Goal: Transaction & Acquisition: Purchase product/service

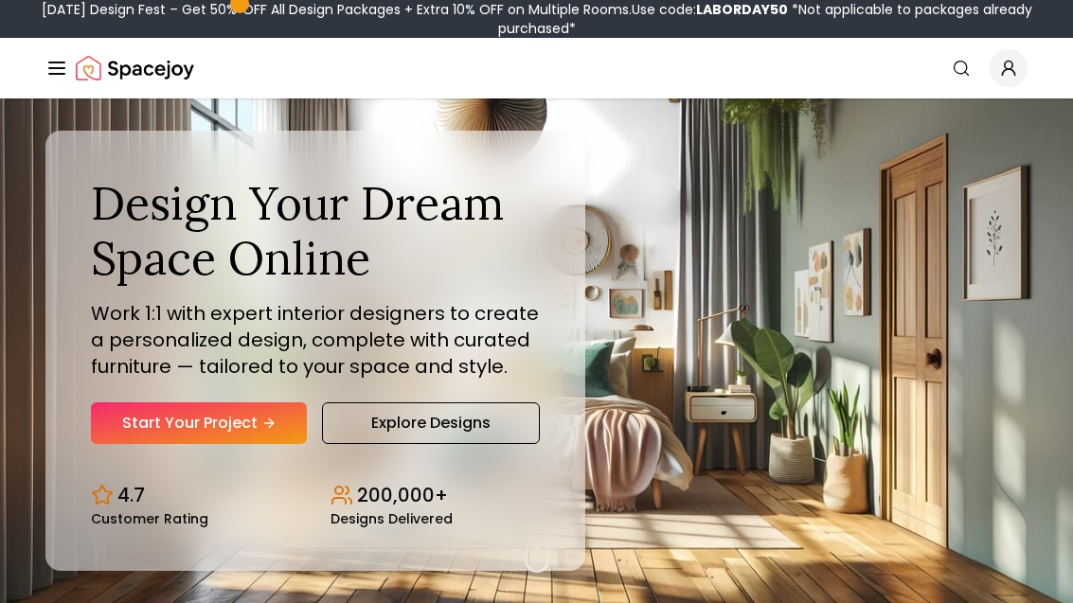
click at [294, 444] on link "Start Your Project" at bounding box center [199, 424] width 216 height 42
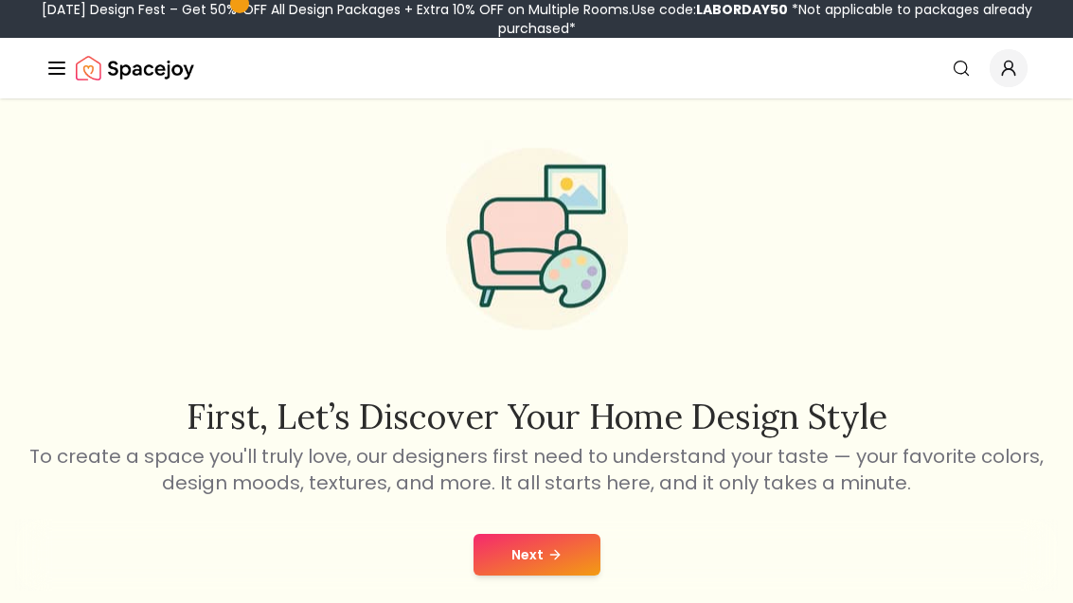
scroll to position [83, 0]
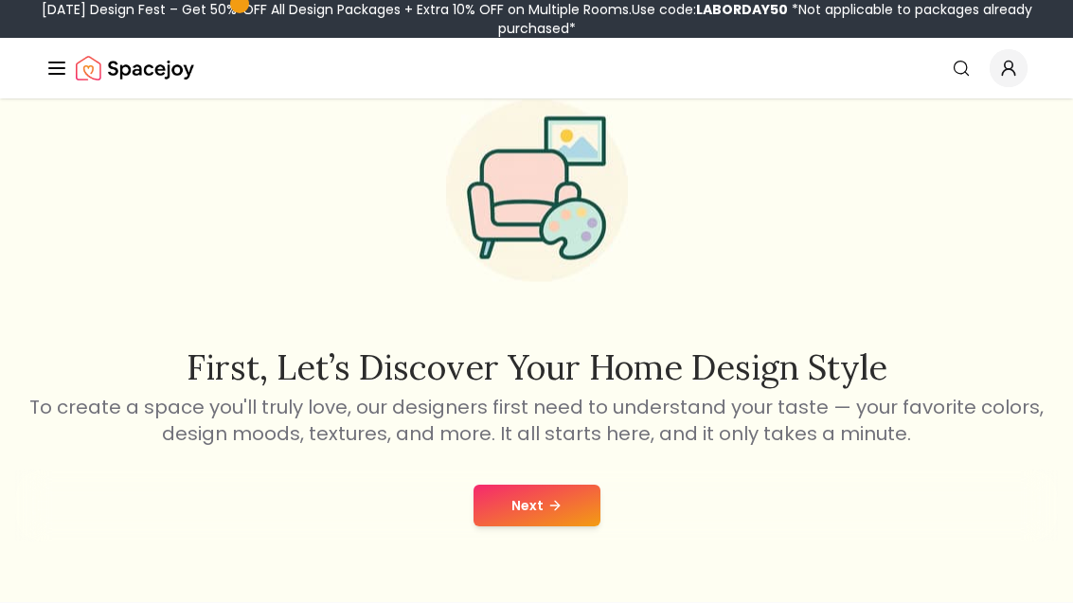
click at [565, 501] on button "Next" at bounding box center [537, 506] width 127 height 42
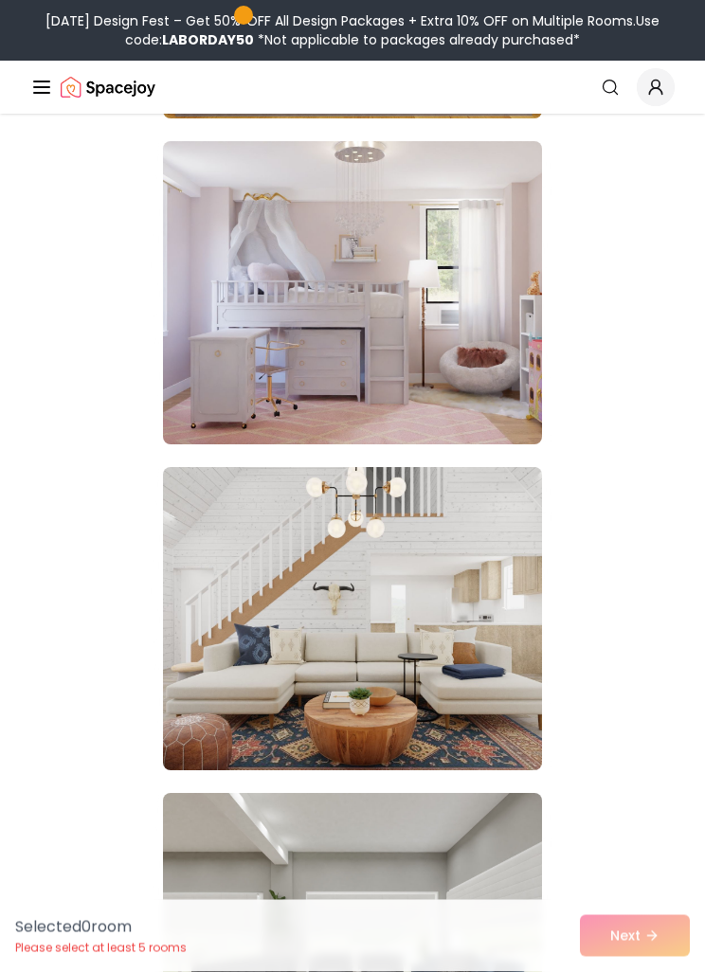
scroll to position [17469, 0]
click at [475, 366] on img at bounding box center [352, 292] width 379 height 303
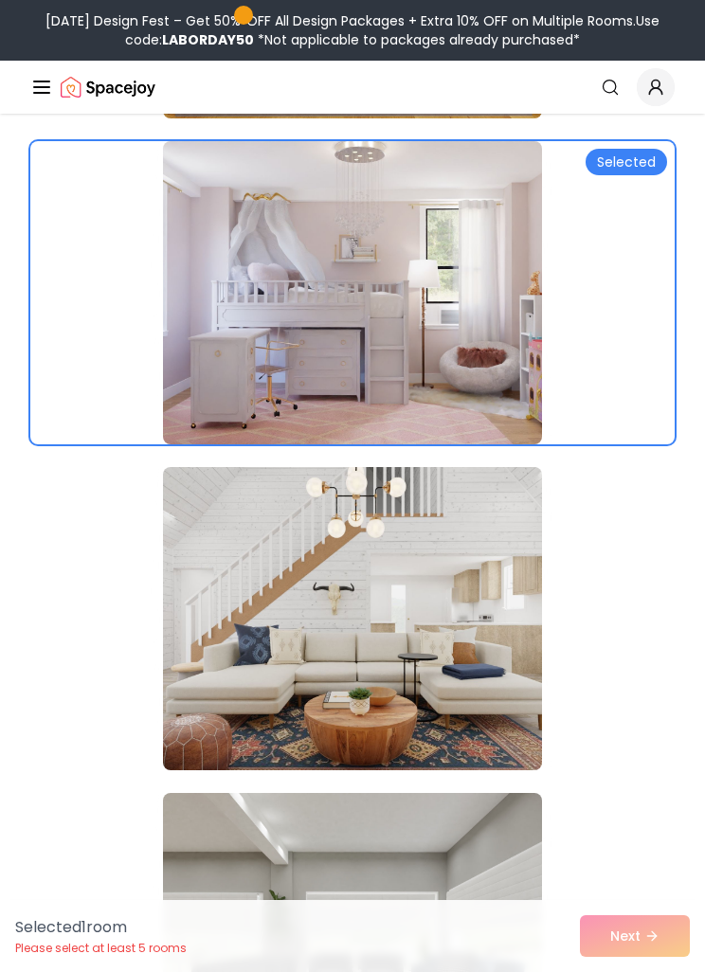
click at [600, 318] on div at bounding box center [352, 292] width 644 height 303
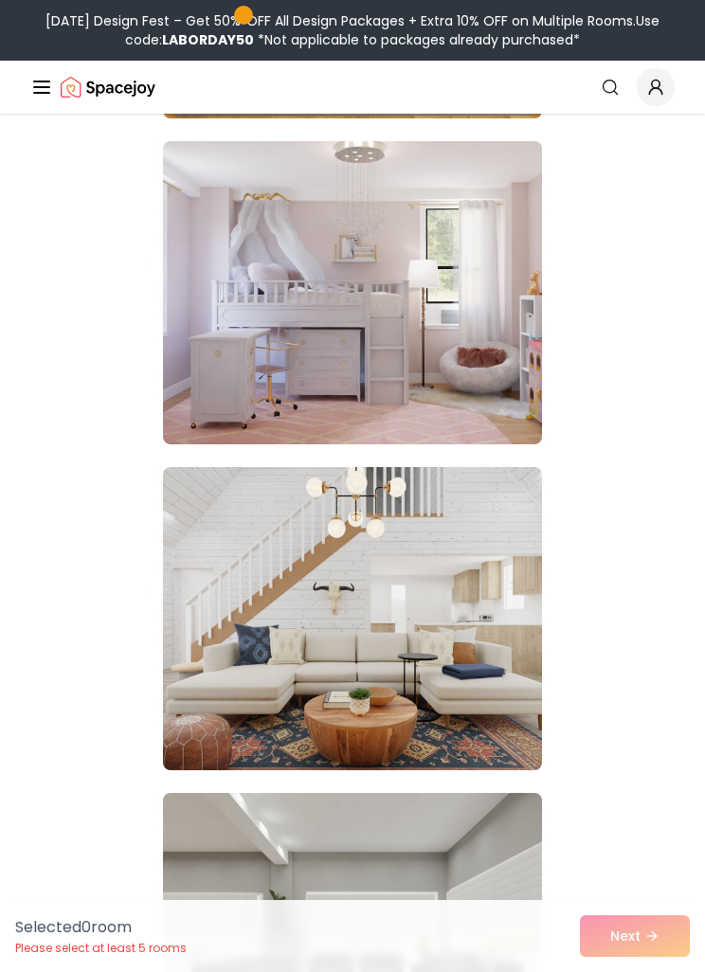
click at [601, 336] on div at bounding box center [352, 292] width 644 height 303
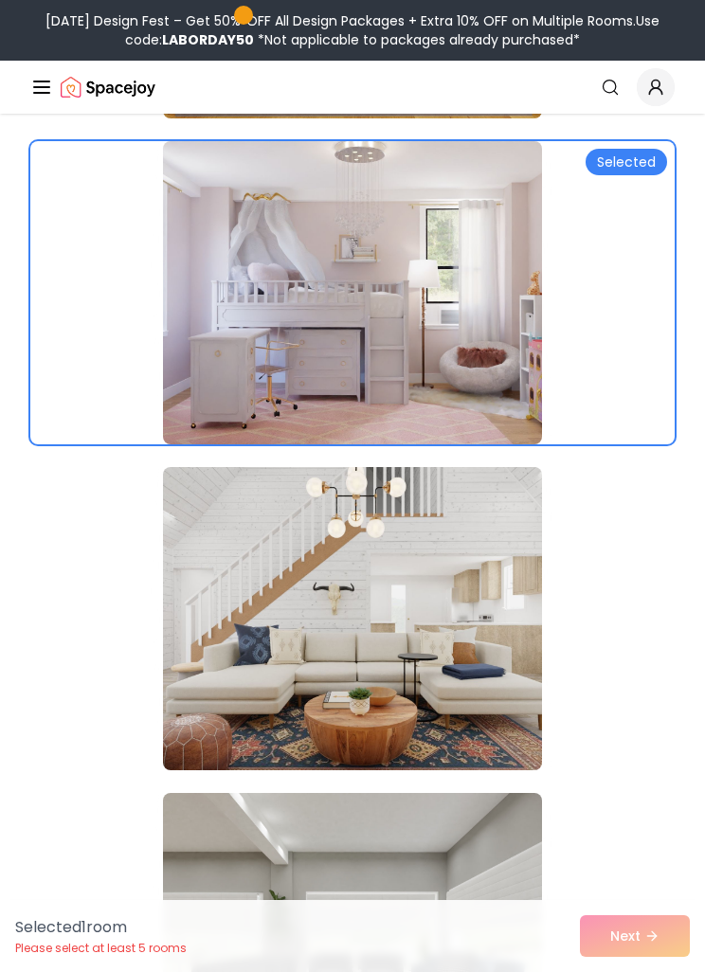
click at [640, 602] on div "Selected 1 room Please select at least 5 rooms Next" at bounding box center [352, 936] width 705 height 72
click at [658, 602] on div "Selected 1 room Please select at least 5 rooms Next" at bounding box center [352, 936] width 705 height 72
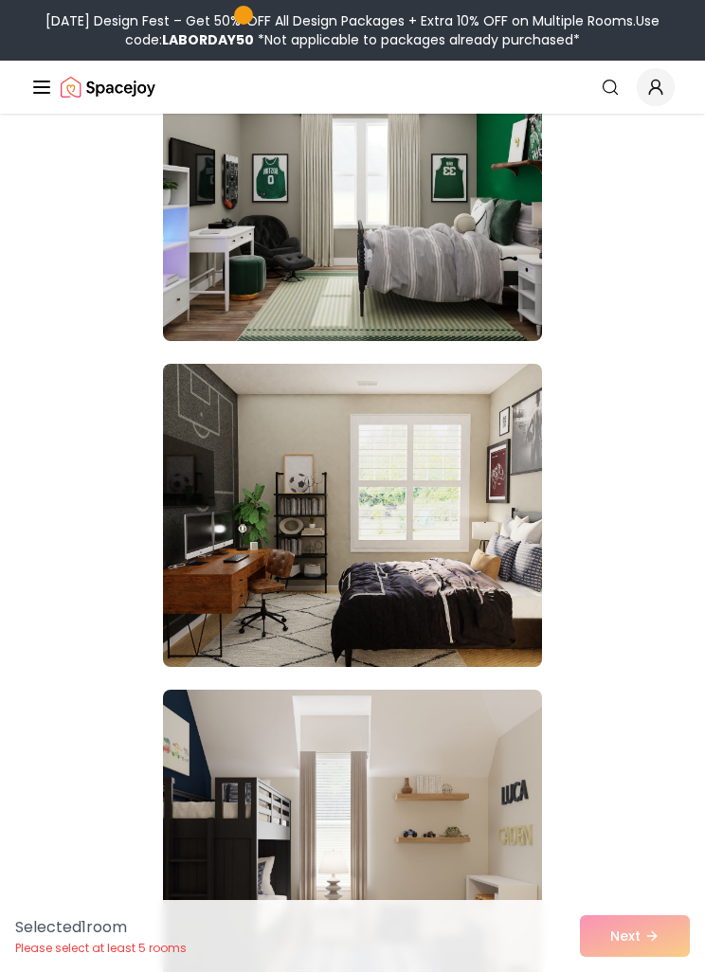
scroll to position [19852, 0]
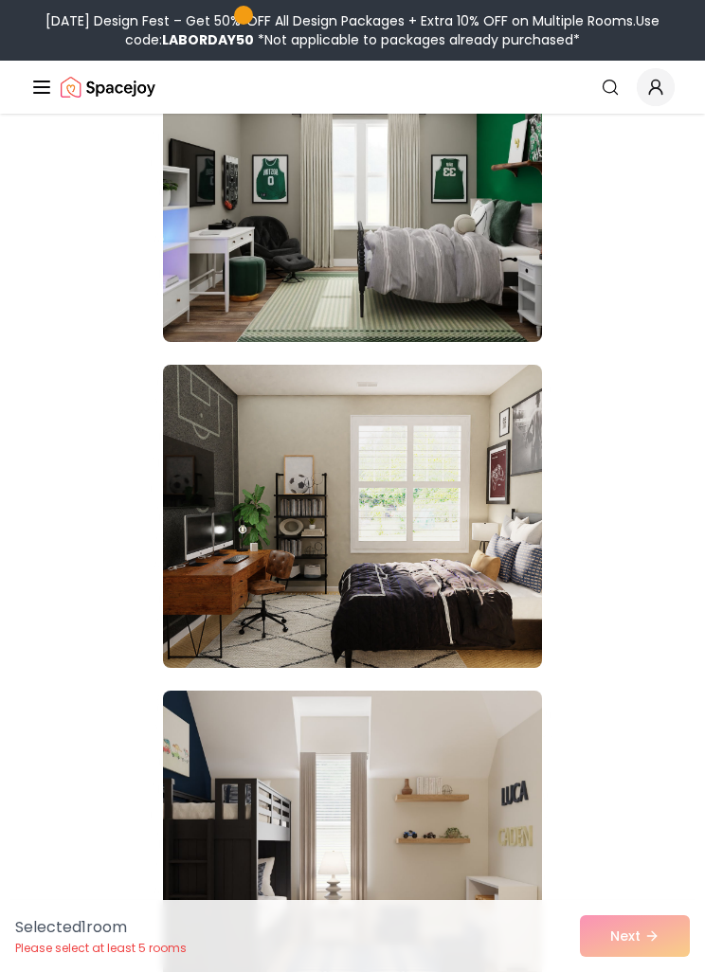
click at [222, 276] on img at bounding box center [352, 190] width 379 height 303
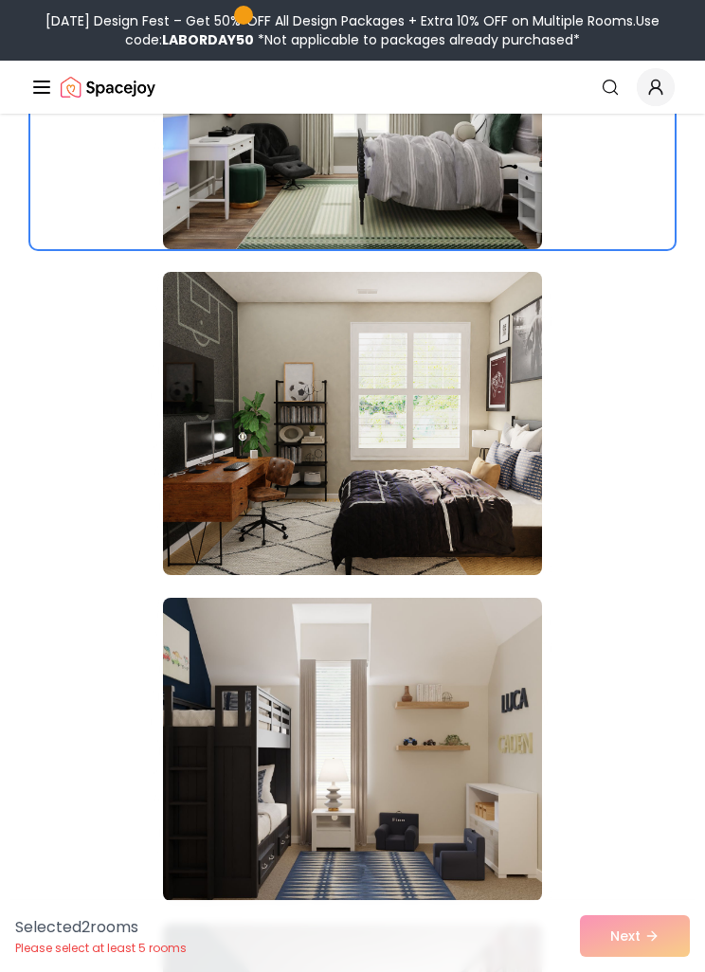
scroll to position [20018, 0]
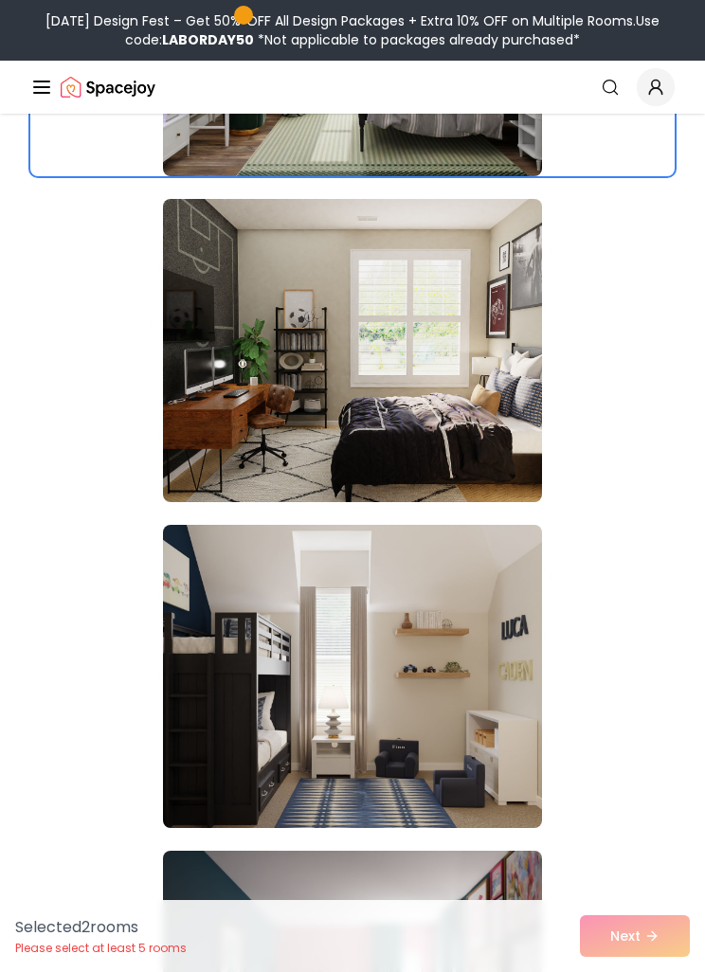
click at [443, 423] on img at bounding box center [352, 350] width 379 height 303
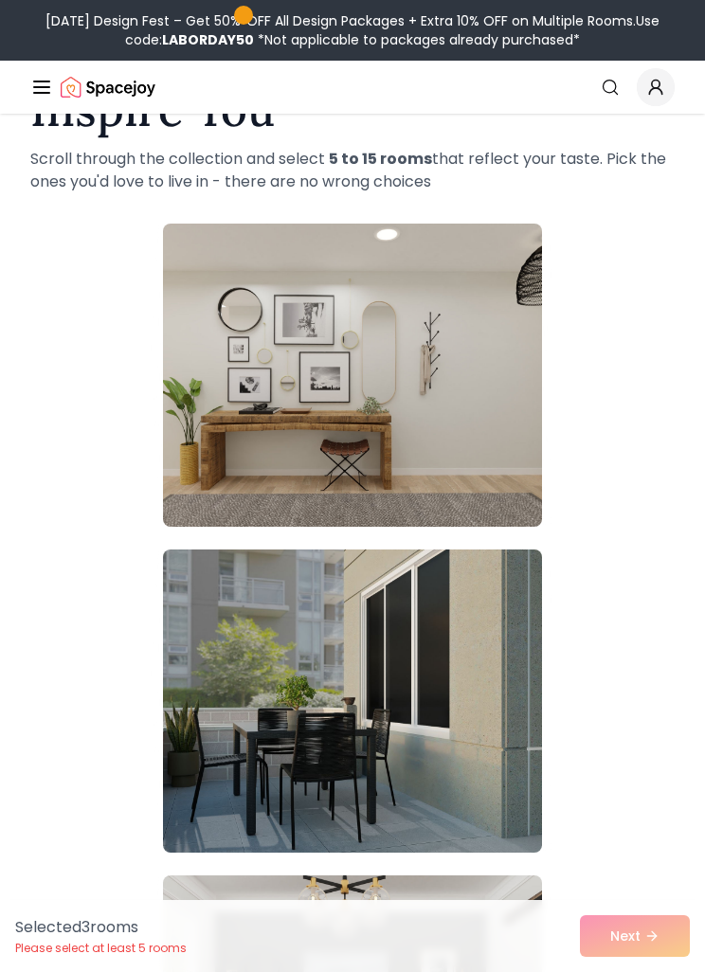
scroll to position [0, 0]
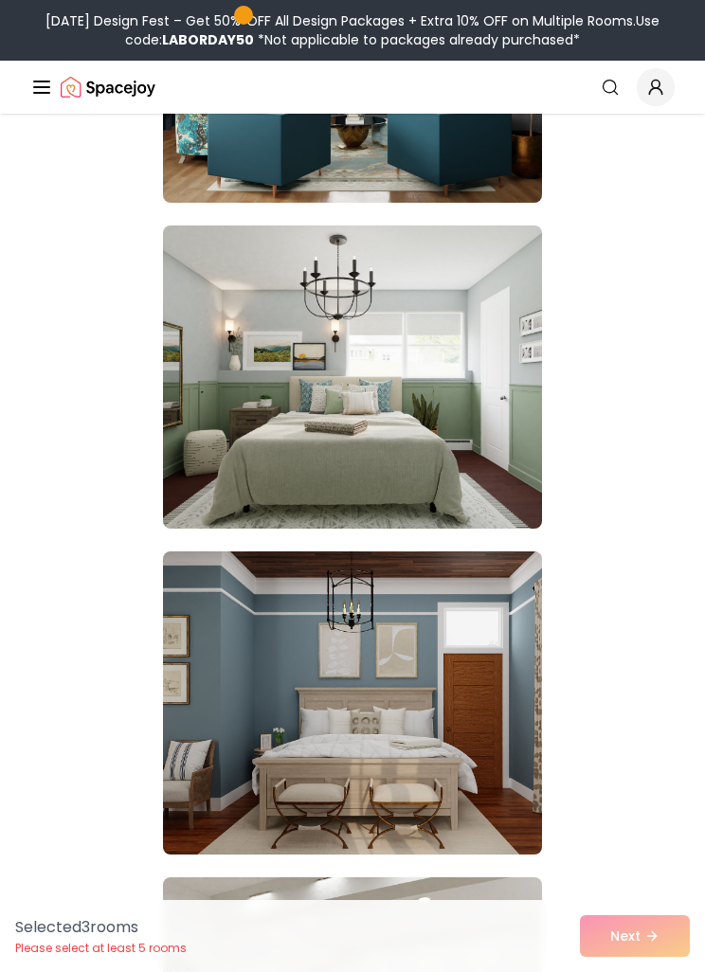
click at [480, 473] on img at bounding box center [352, 376] width 379 height 303
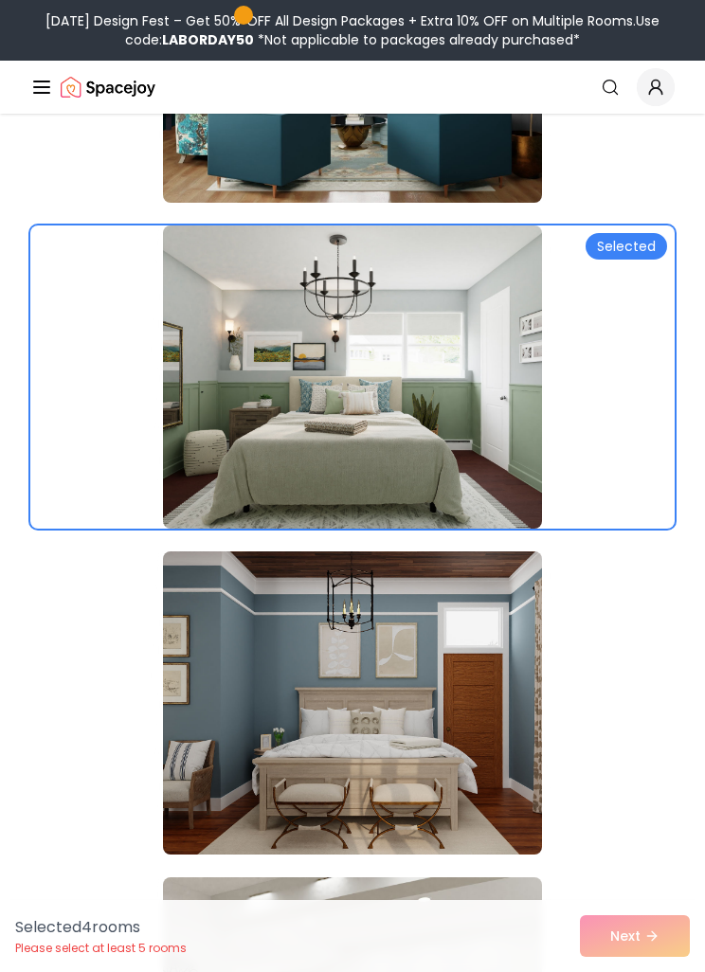
click at [509, 602] on img at bounding box center [352, 702] width 379 height 303
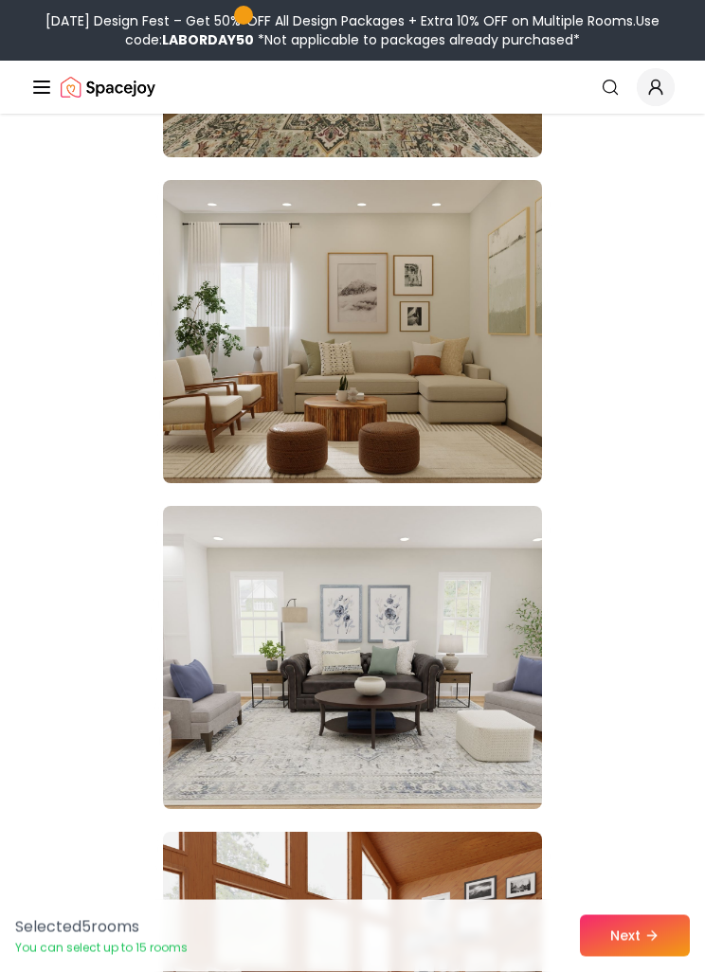
scroll to position [7655, 0]
click at [502, 456] on img at bounding box center [352, 331] width 379 height 303
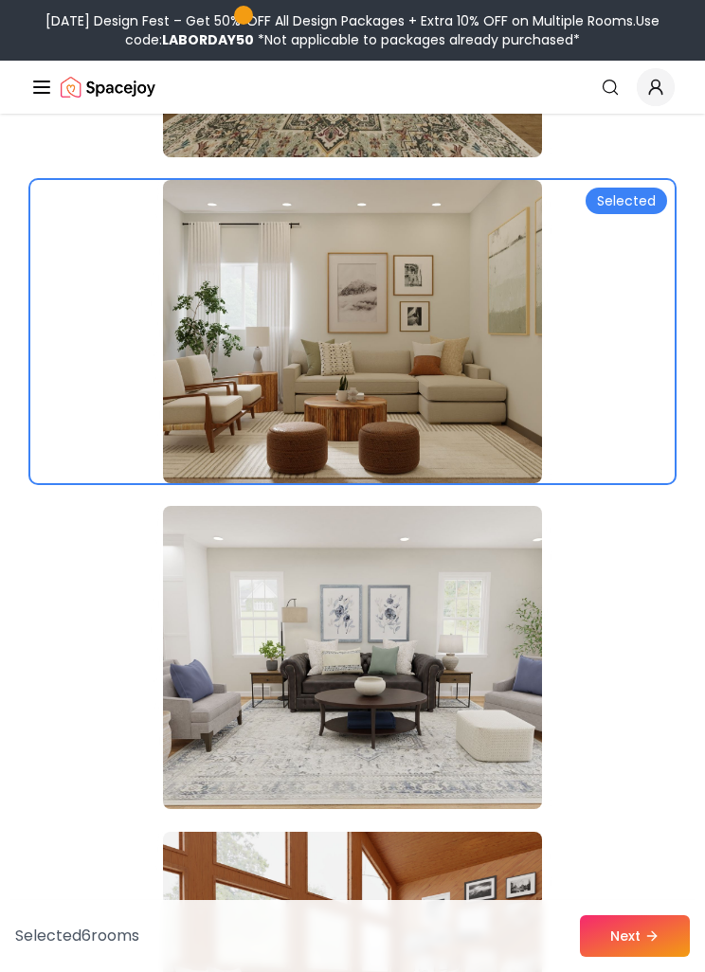
click at [653, 602] on icon at bounding box center [651, 935] width 15 height 15
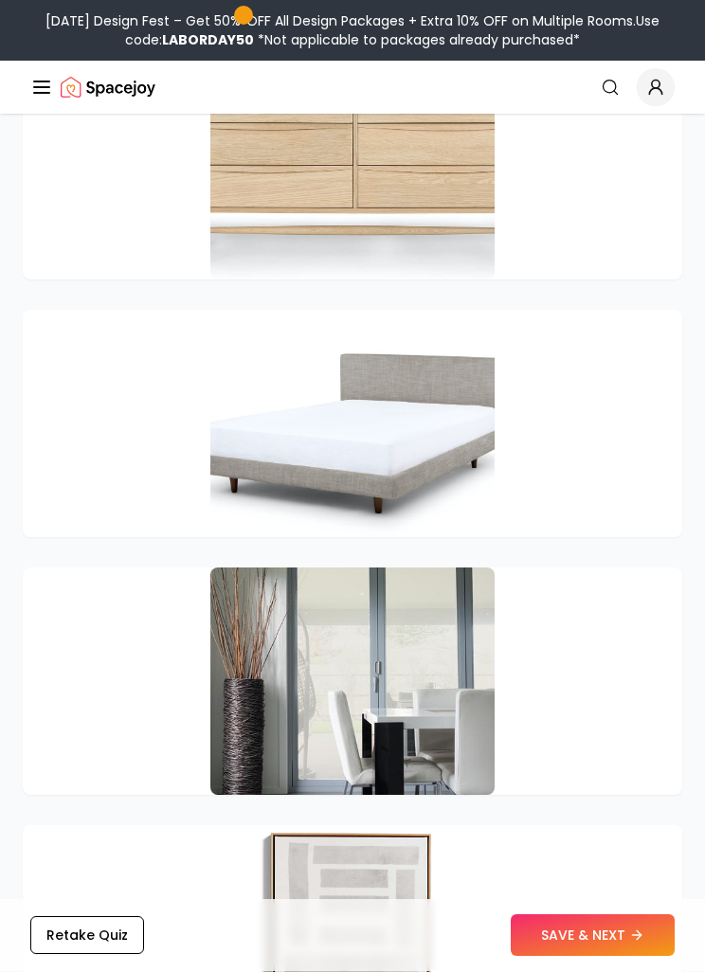
scroll to position [5218, 0]
click at [648, 957] on button "SAVE & NEXT" at bounding box center [593, 936] width 164 height 42
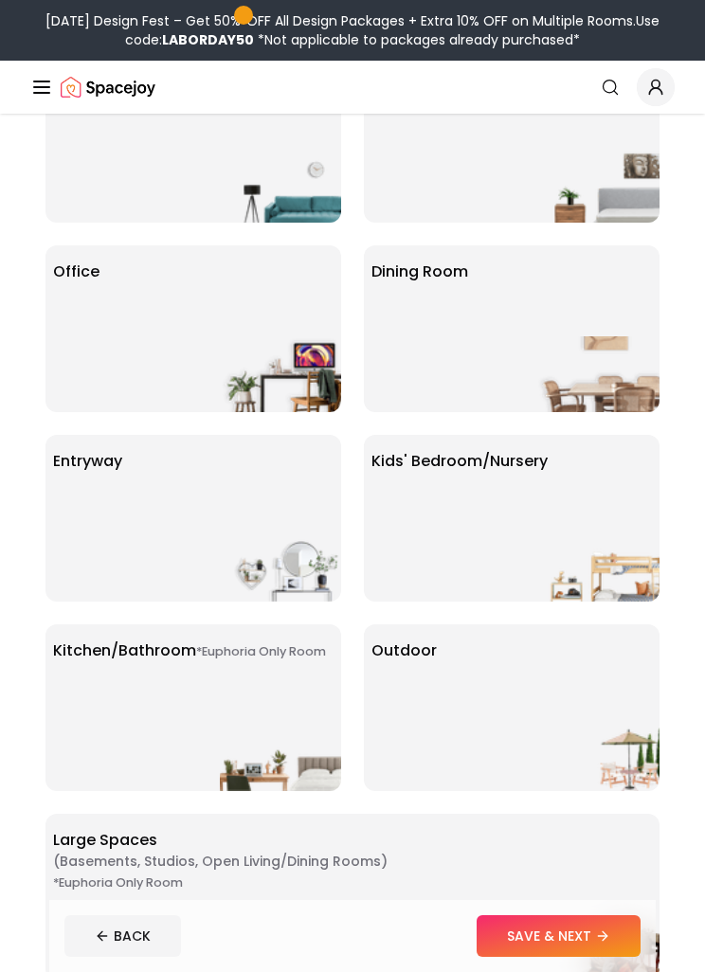
scroll to position [193, 0]
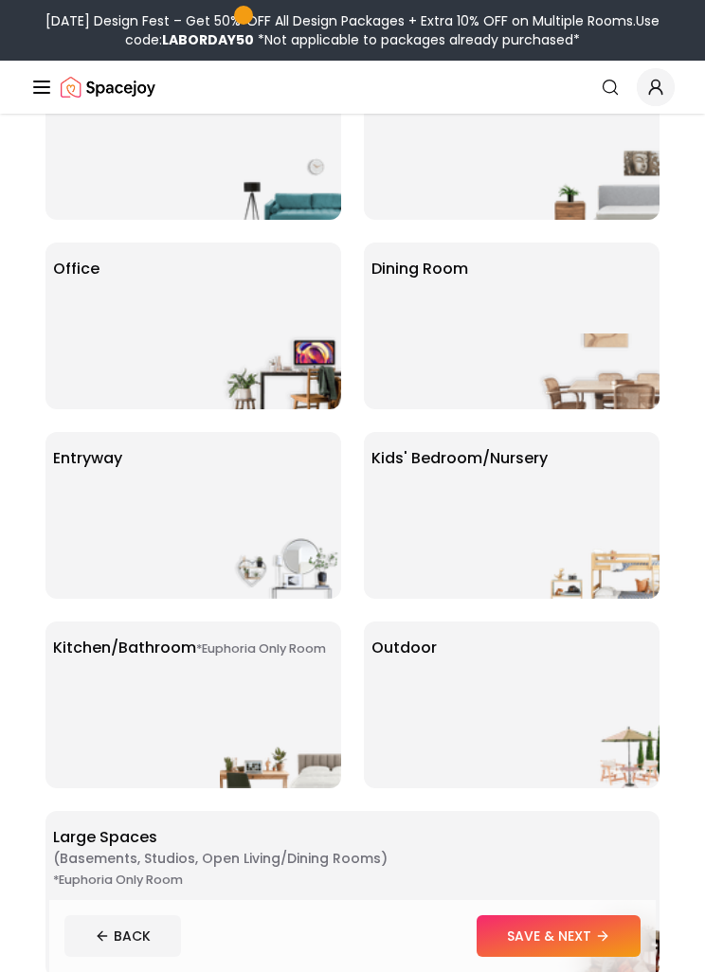
click at [573, 564] on img at bounding box center [598, 561] width 121 height 76
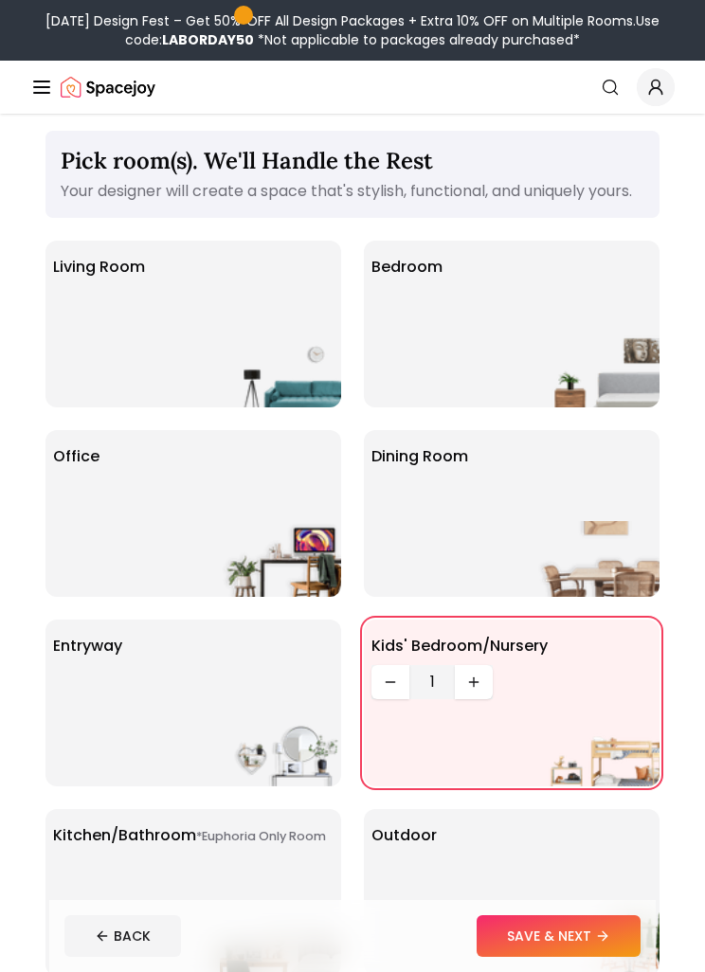
scroll to position [0, 0]
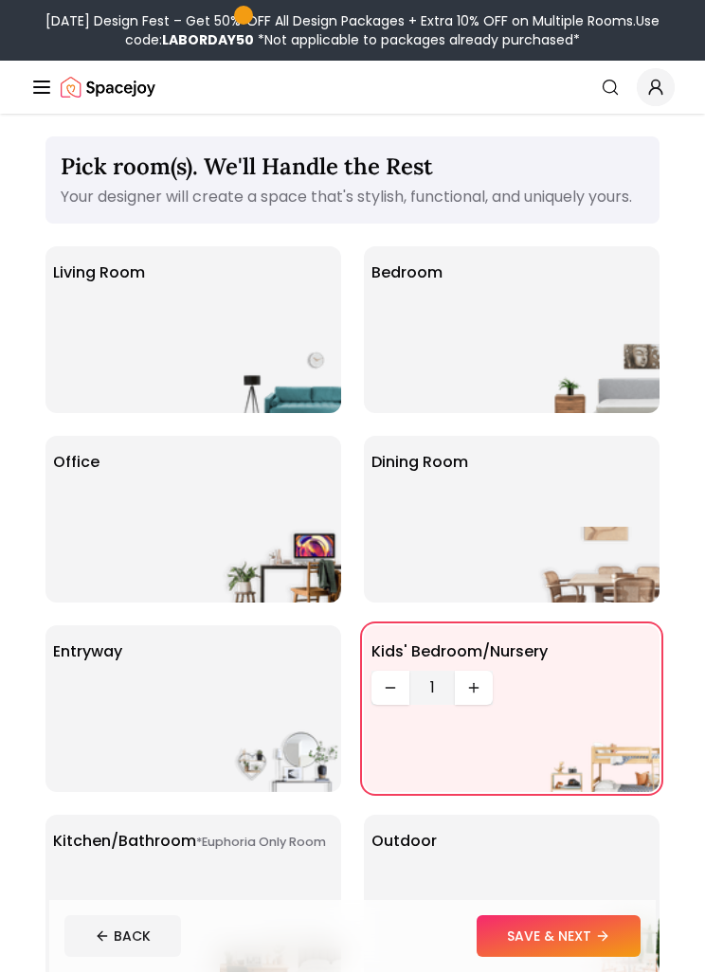
click at [605, 401] on img at bounding box center [598, 375] width 121 height 76
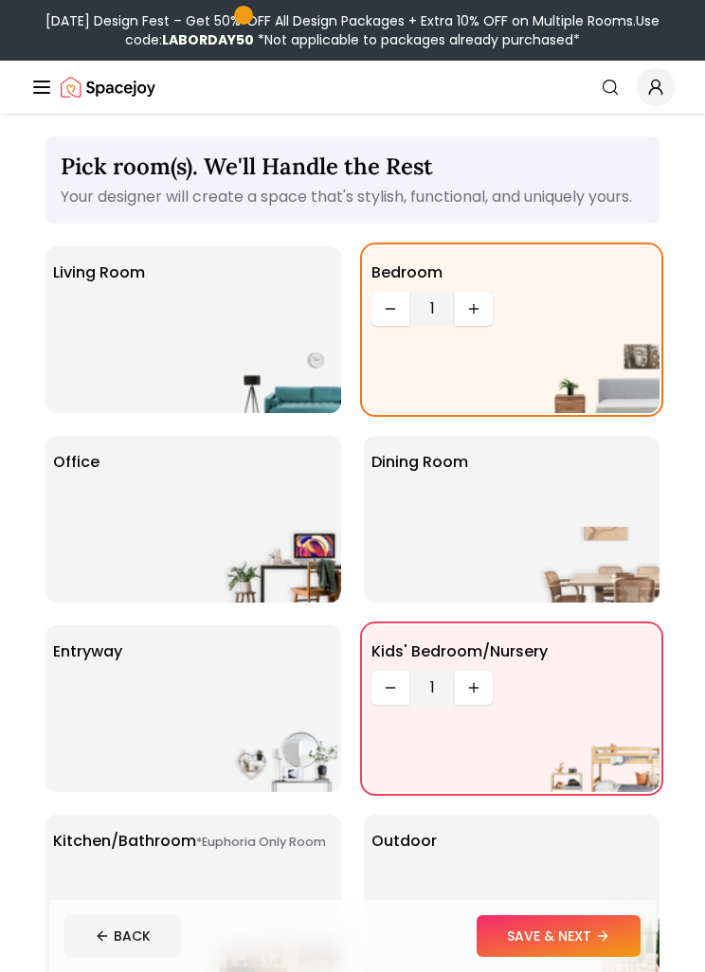
click at [401, 705] on button "Decrease quantity" at bounding box center [390, 688] width 38 height 34
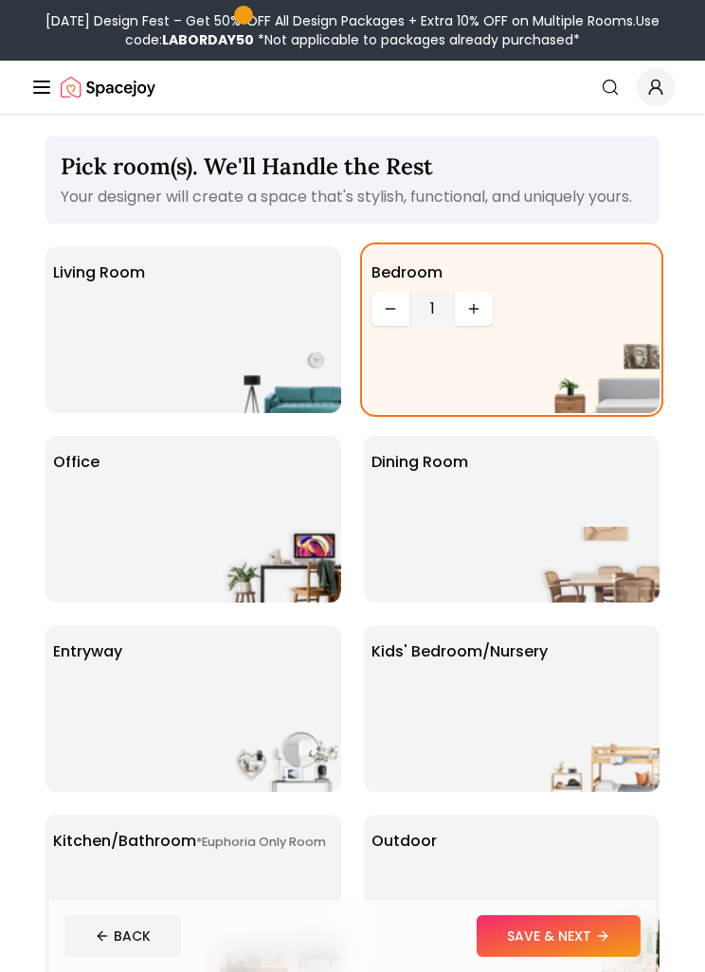
click at [624, 930] on button "SAVE & NEXT" at bounding box center [558, 936] width 164 height 42
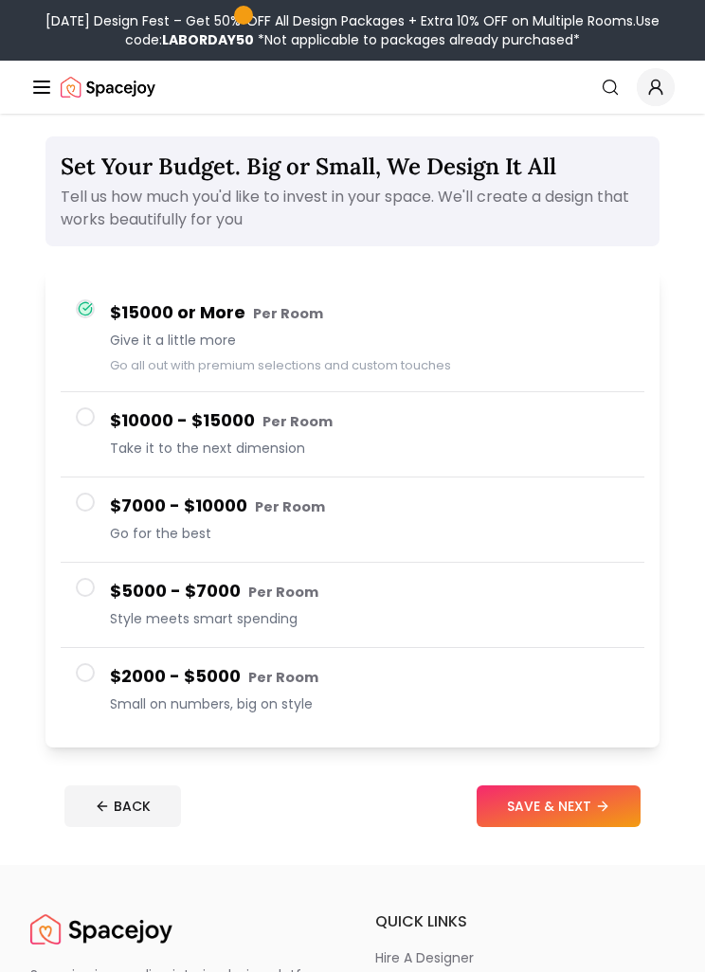
click at [542, 694] on span "Small on numbers, big on style" at bounding box center [369, 703] width 519 height 19
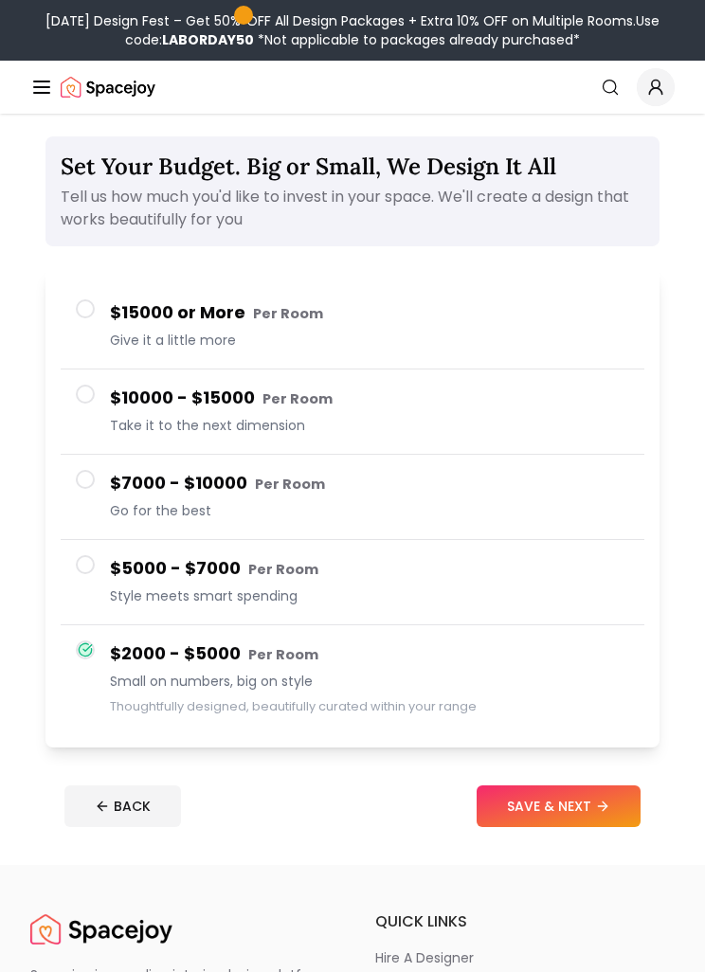
click at [588, 802] on button "SAVE & NEXT" at bounding box center [558, 806] width 164 height 42
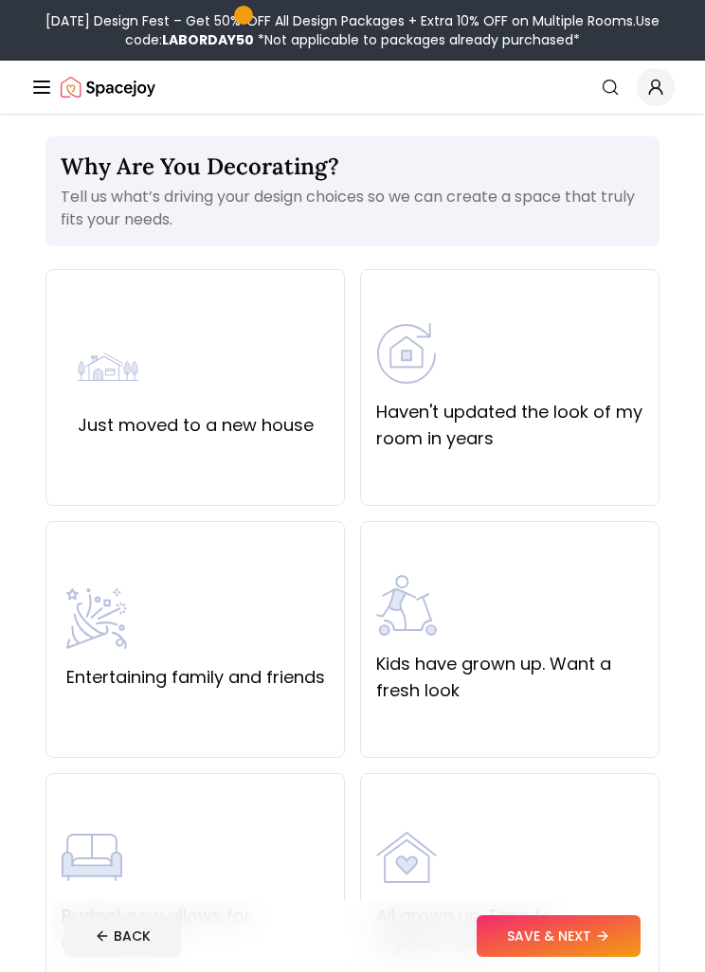
click at [170, 326] on div "Just moved to a new house" at bounding box center [194, 387] width 299 height 237
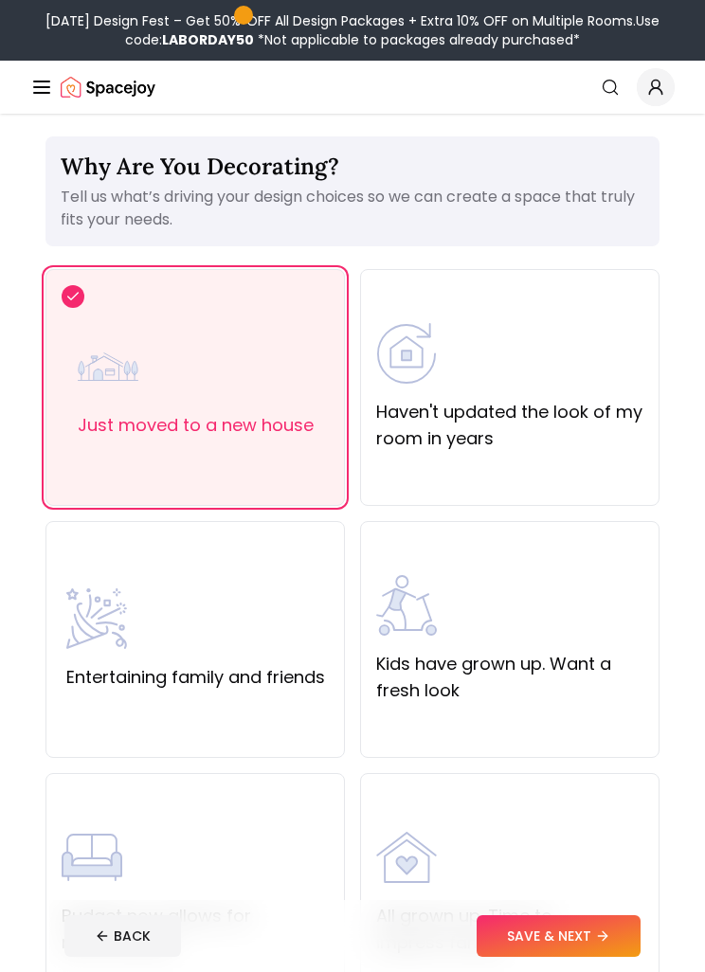
click at [160, 311] on div "Just moved to a new house" at bounding box center [194, 387] width 299 height 237
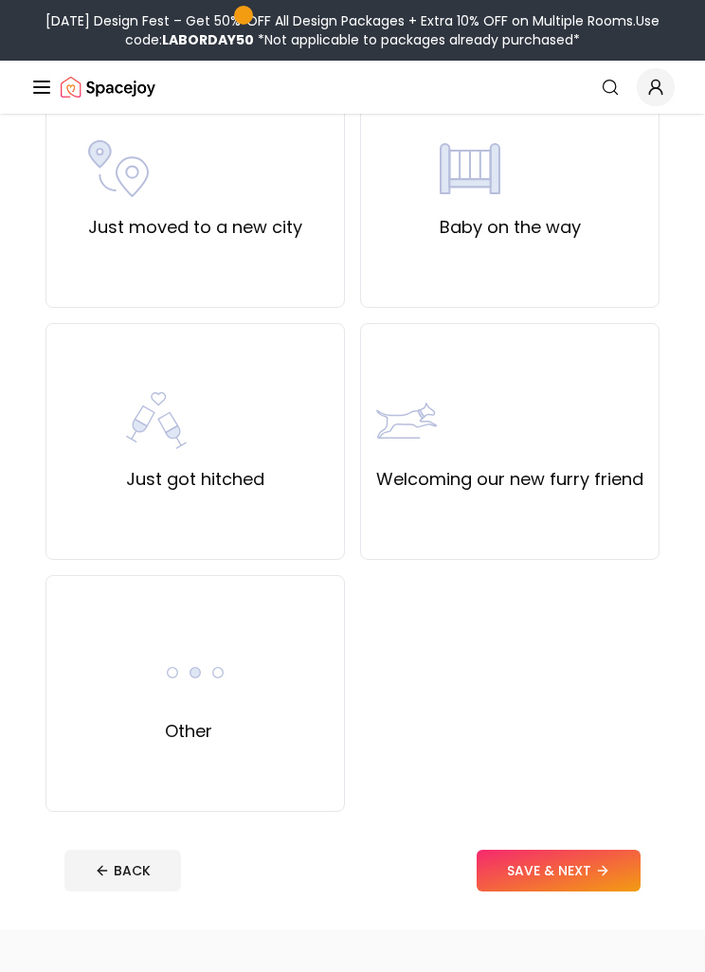
scroll to position [954, 0]
click at [593, 874] on button "SAVE & NEXT" at bounding box center [558, 871] width 164 height 42
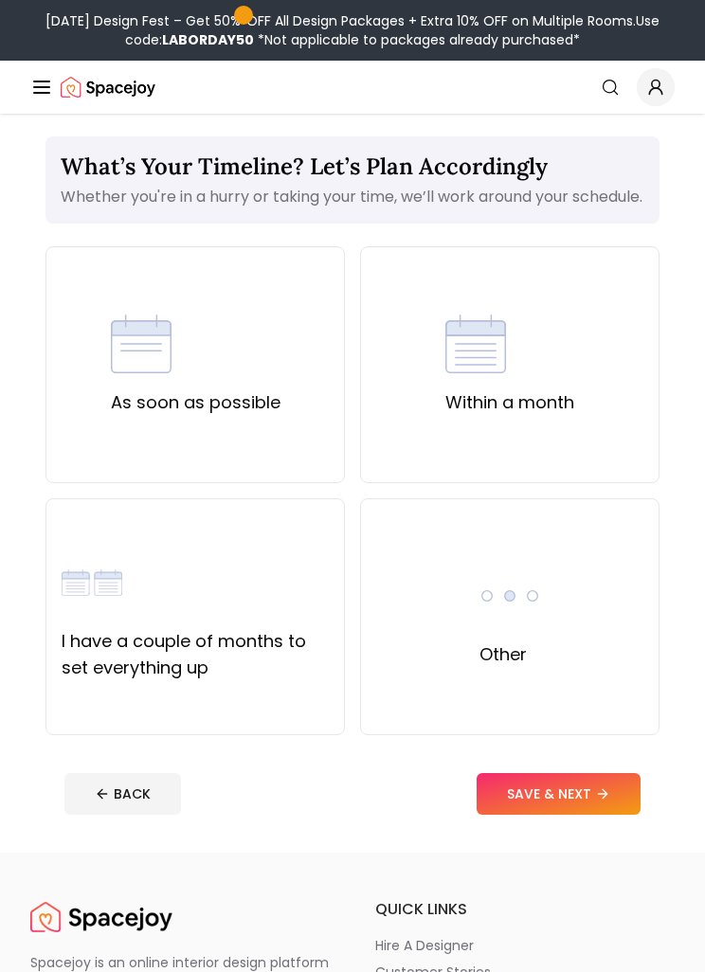
click at [330, 700] on div "I have a couple of months to set everything up" at bounding box center [194, 616] width 299 height 237
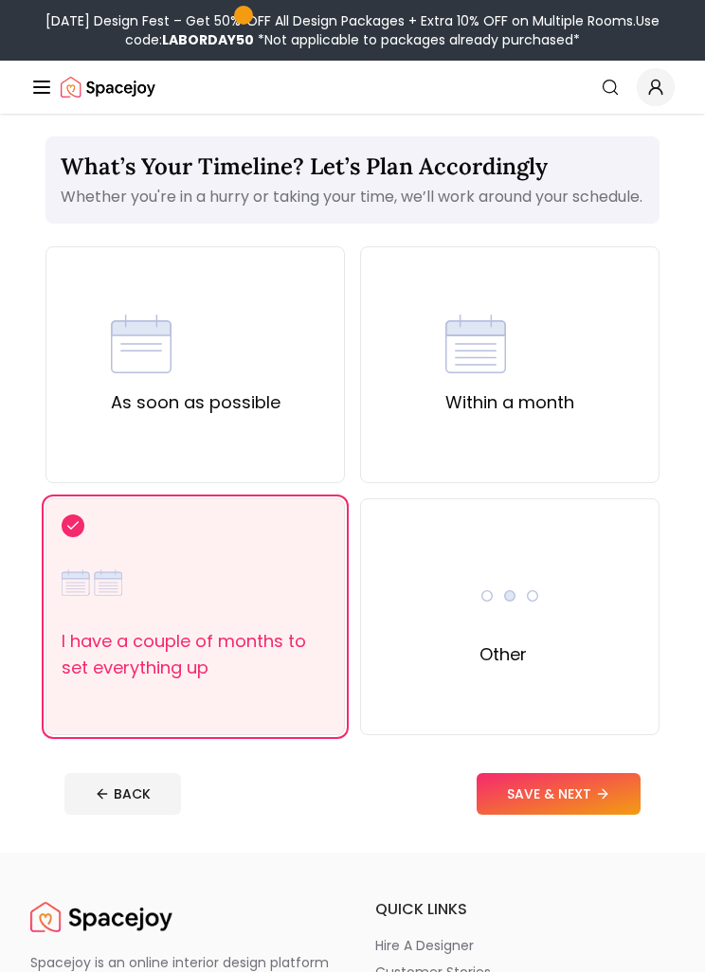
click at [584, 808] on button "SAVE & NEXT" at bounding box center [558, 794] width 164 height 42
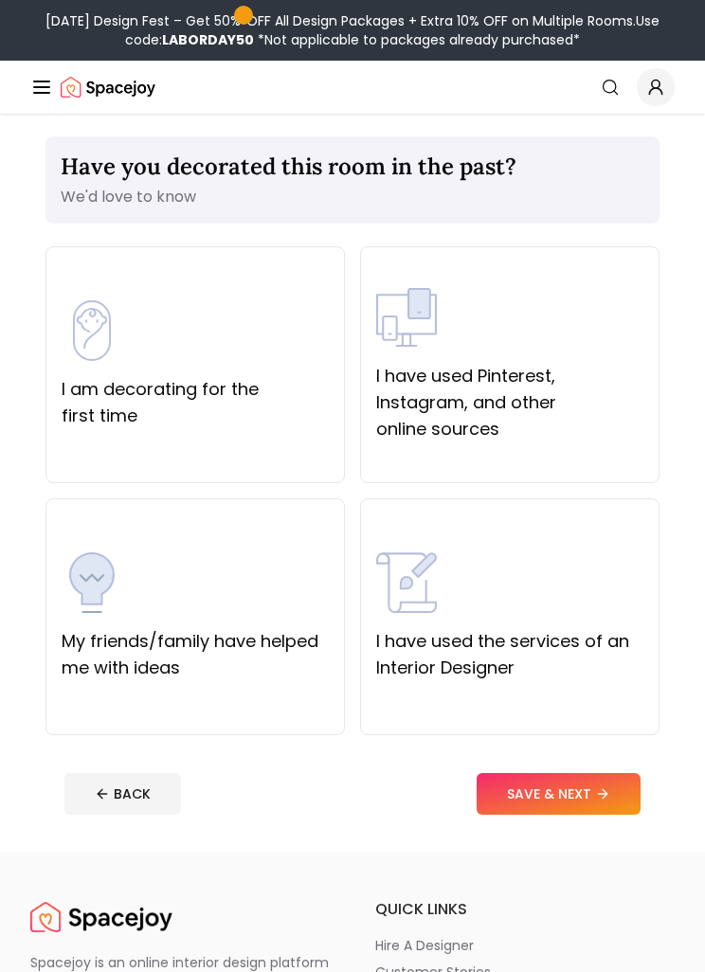
click at [565, 456] on div "I have used Pinterest, Instagram, and other online sources" at bounding box center [509, 364] width 299 height 237
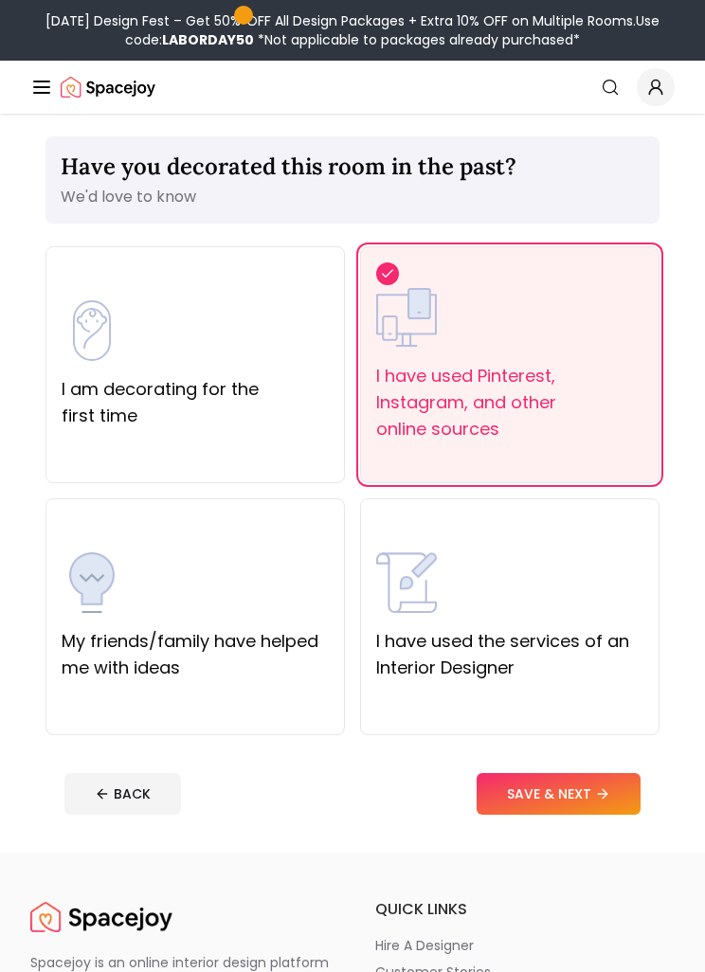
click at [607, 437] on label "I have used Pinterest, Instagram, and other online sources" at bounding box center [509, 403] width 267 height 80
click at [120, 345] on img at bounding box center [92, 330] width 61 height 61
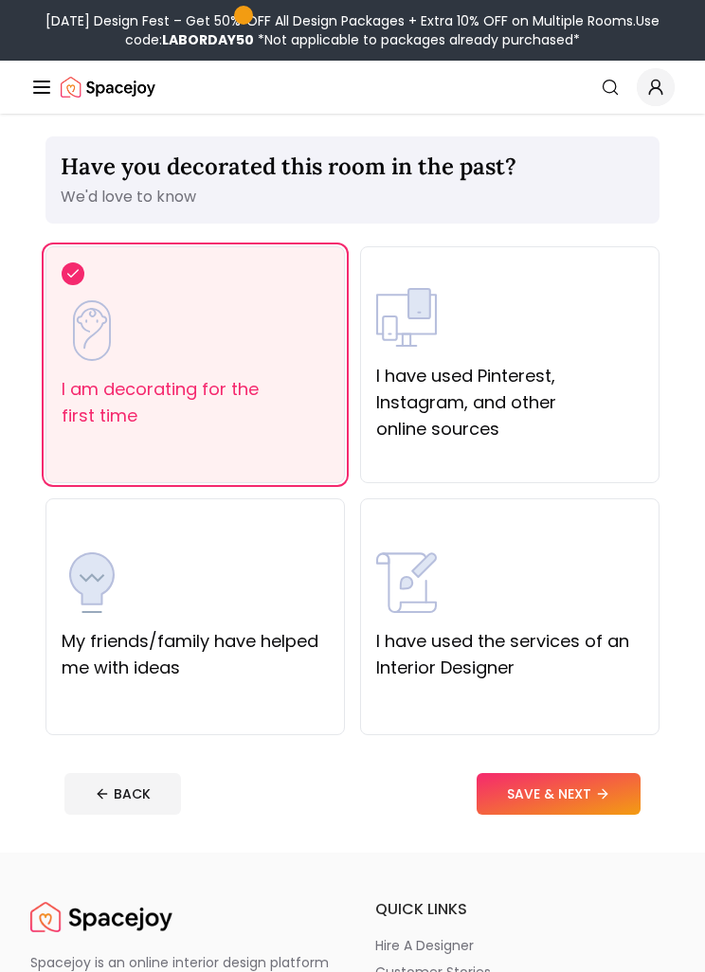
click at [599, 789] on icon at bounding box center [602, 793] width 15 height 15
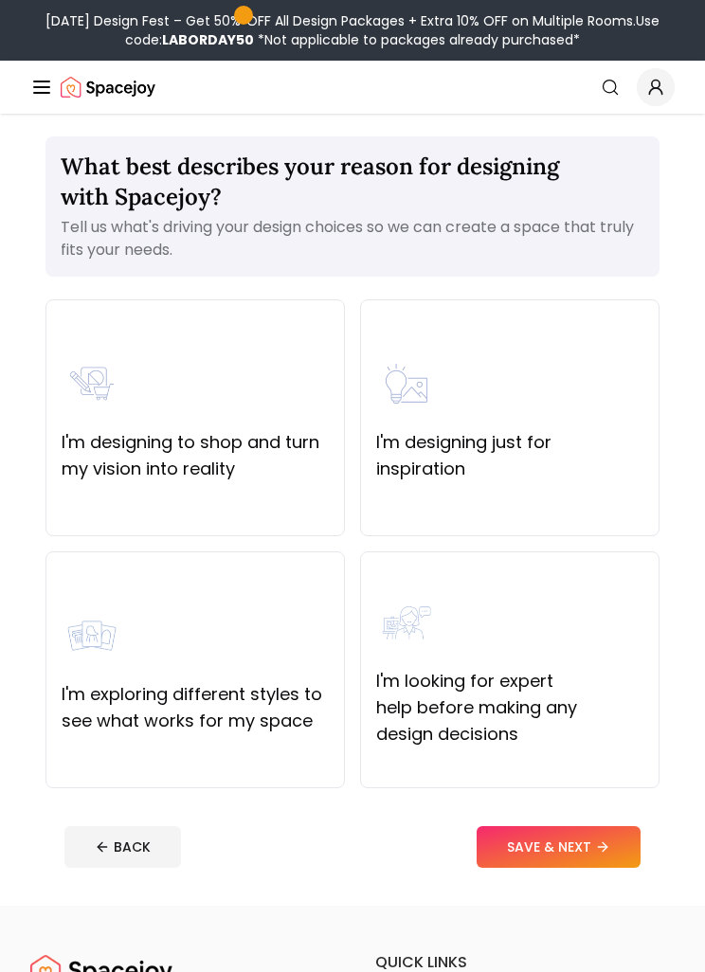
click at [596, 490] on div "I'm designing just for inspiration" at bounding box center [509, 417] width 299 height 237
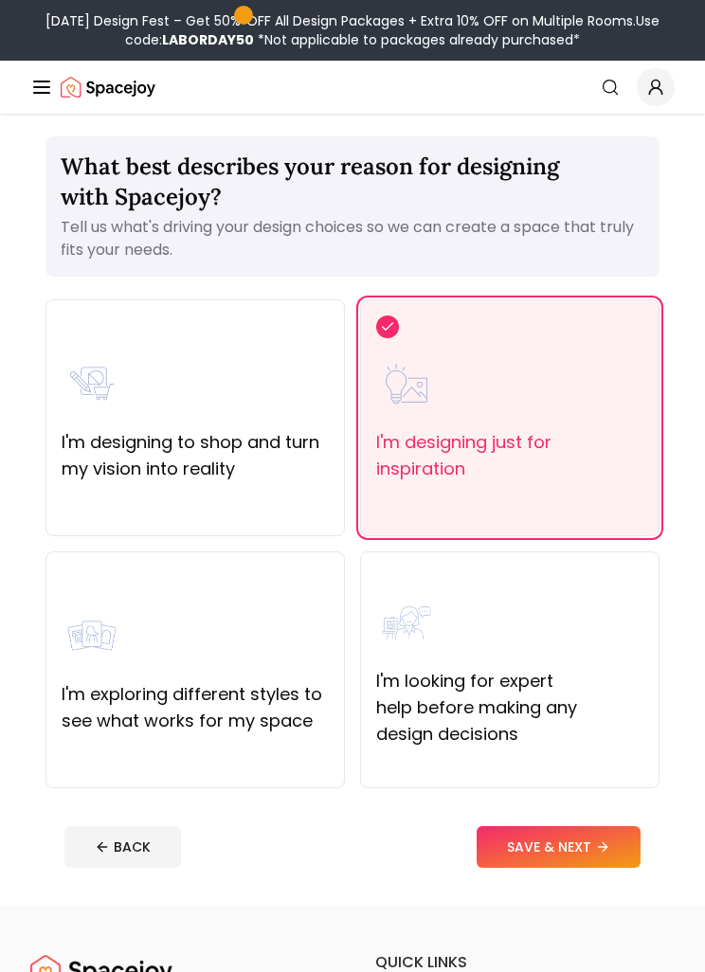
click at [101, 474] on label "I'm designing to shop and turn my vision into reality" at bounding box center [195, 455] width 267 height 53
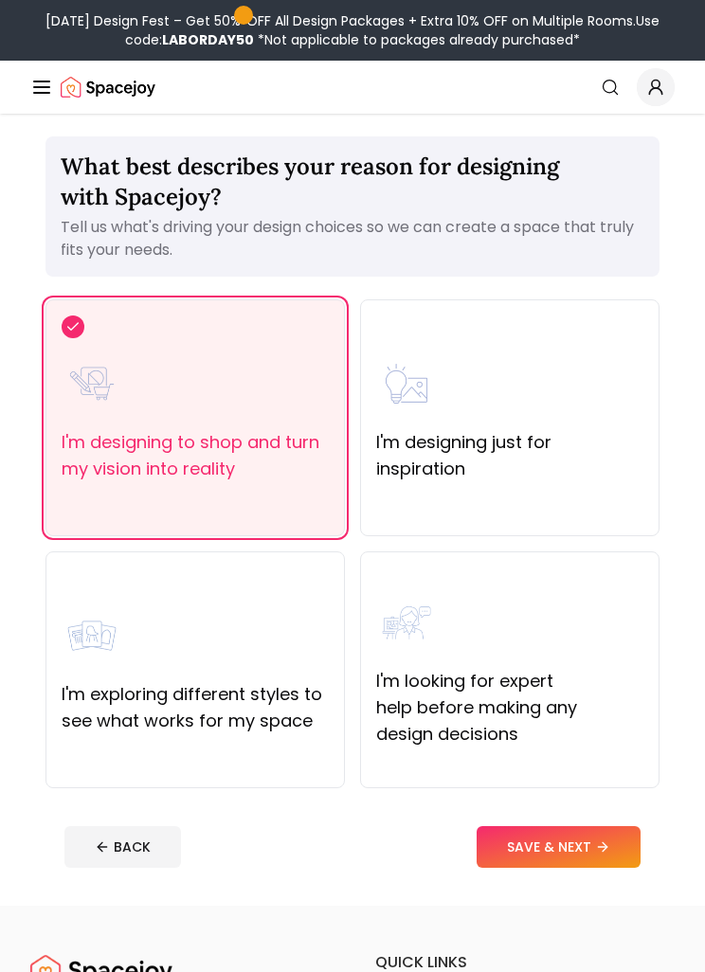
click at [591, 836] on button "SAVE & NEXT" at bounding box center [558, 847] width 164 height 42
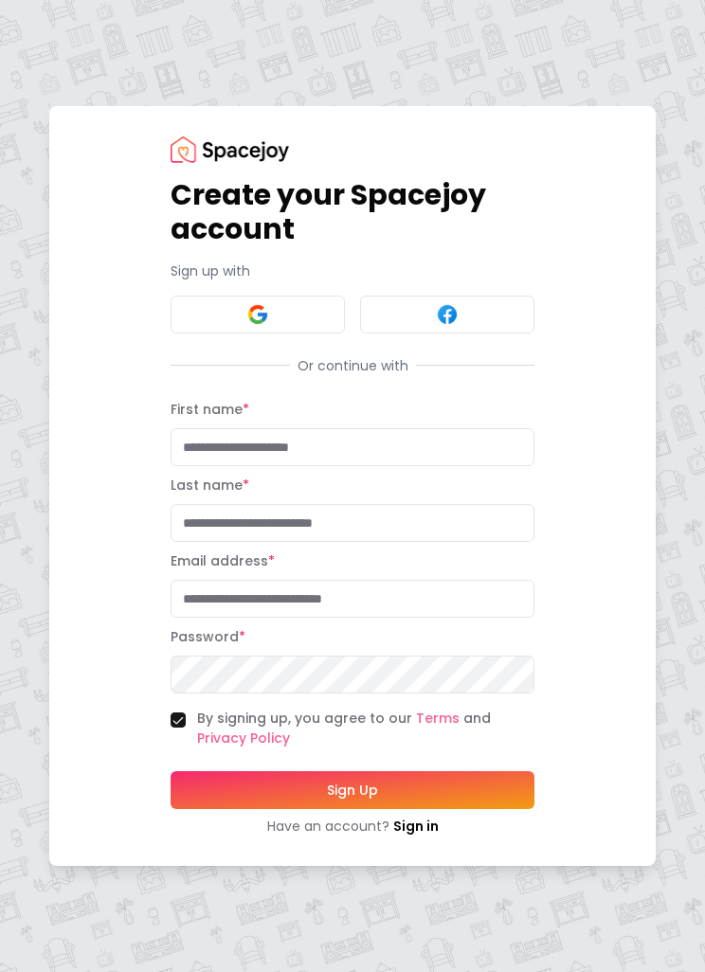
click at [184, 333] on button at bounding box center [257, 315] width 174 height 38
